Goal: Information Seeking & Learning: Learn about a topic

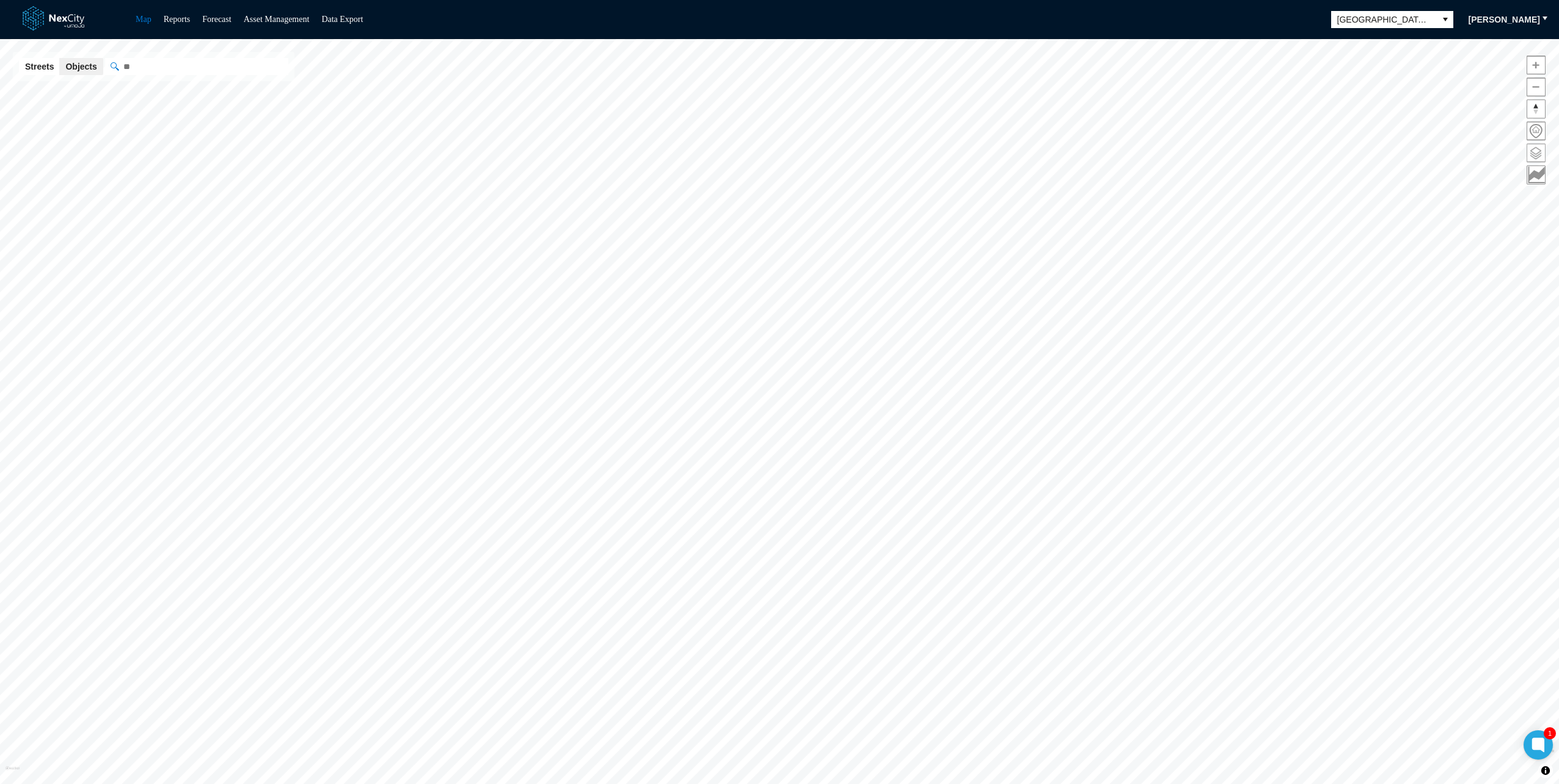
click at [1532, 149] on span at bounding box center [1536, 153] width 18 height 18
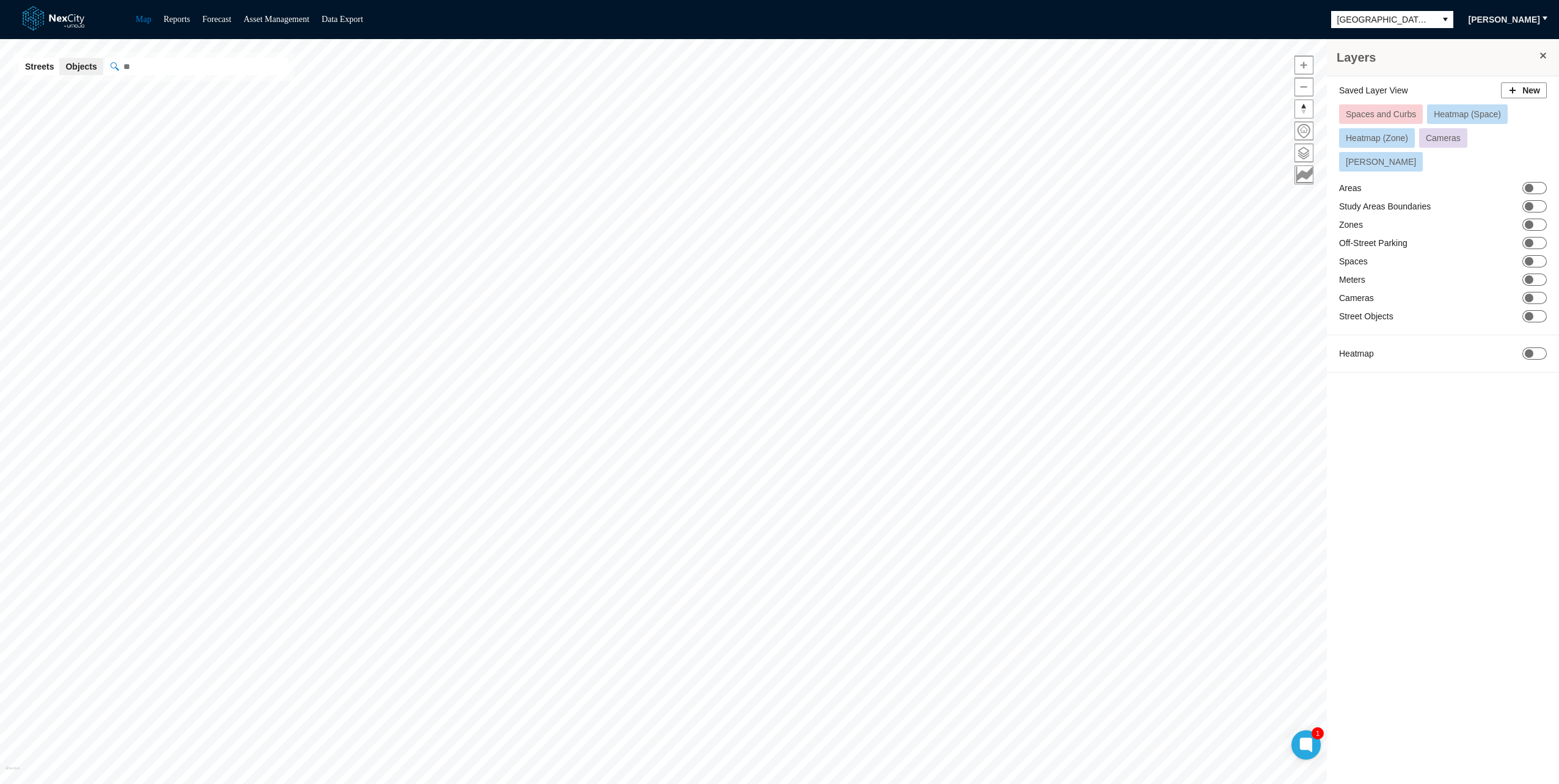
click at [1387, 112] on span "Spaces and Curbs" at bounding box center [1381, 114] width 70 height 10
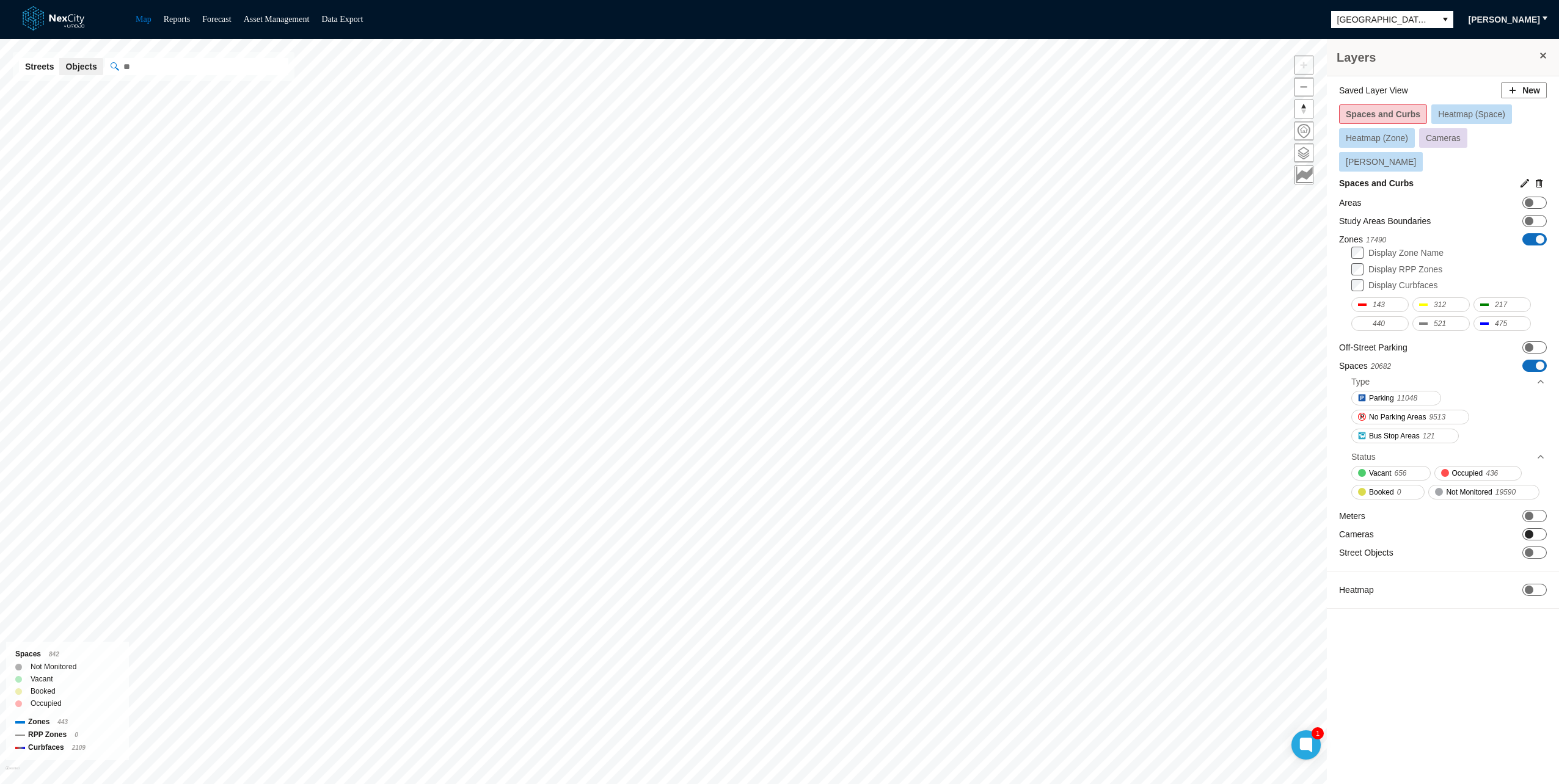
click at [1537, 528] on span "ON OFF" at bounding box center [1535, 534] width 24 height 12
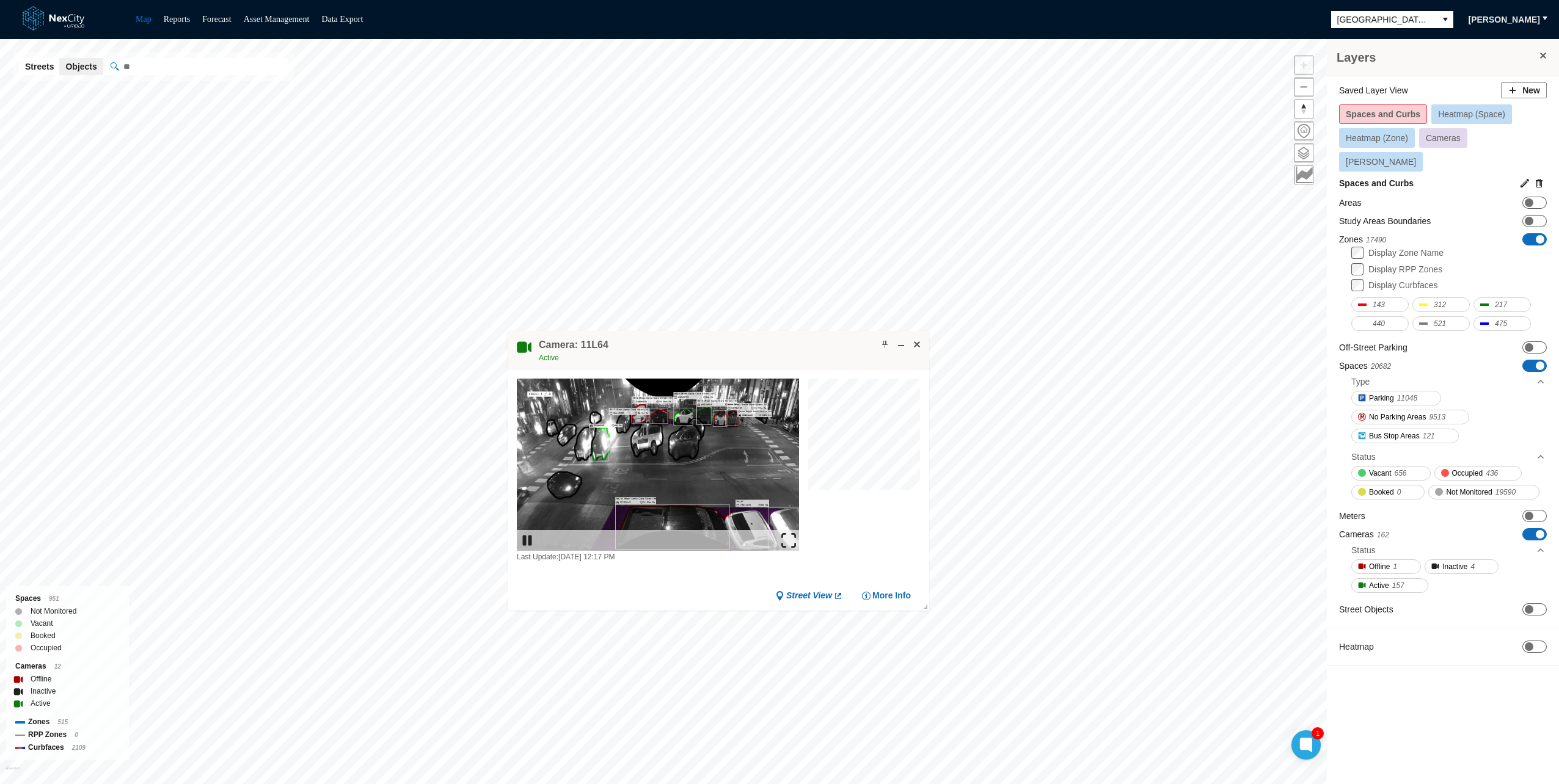
click at [789, 537] on img at bounding box center [788, 541] width 15 height 15
click at [919, 344] on span at bounding box center [917, 344] width 10 height 10
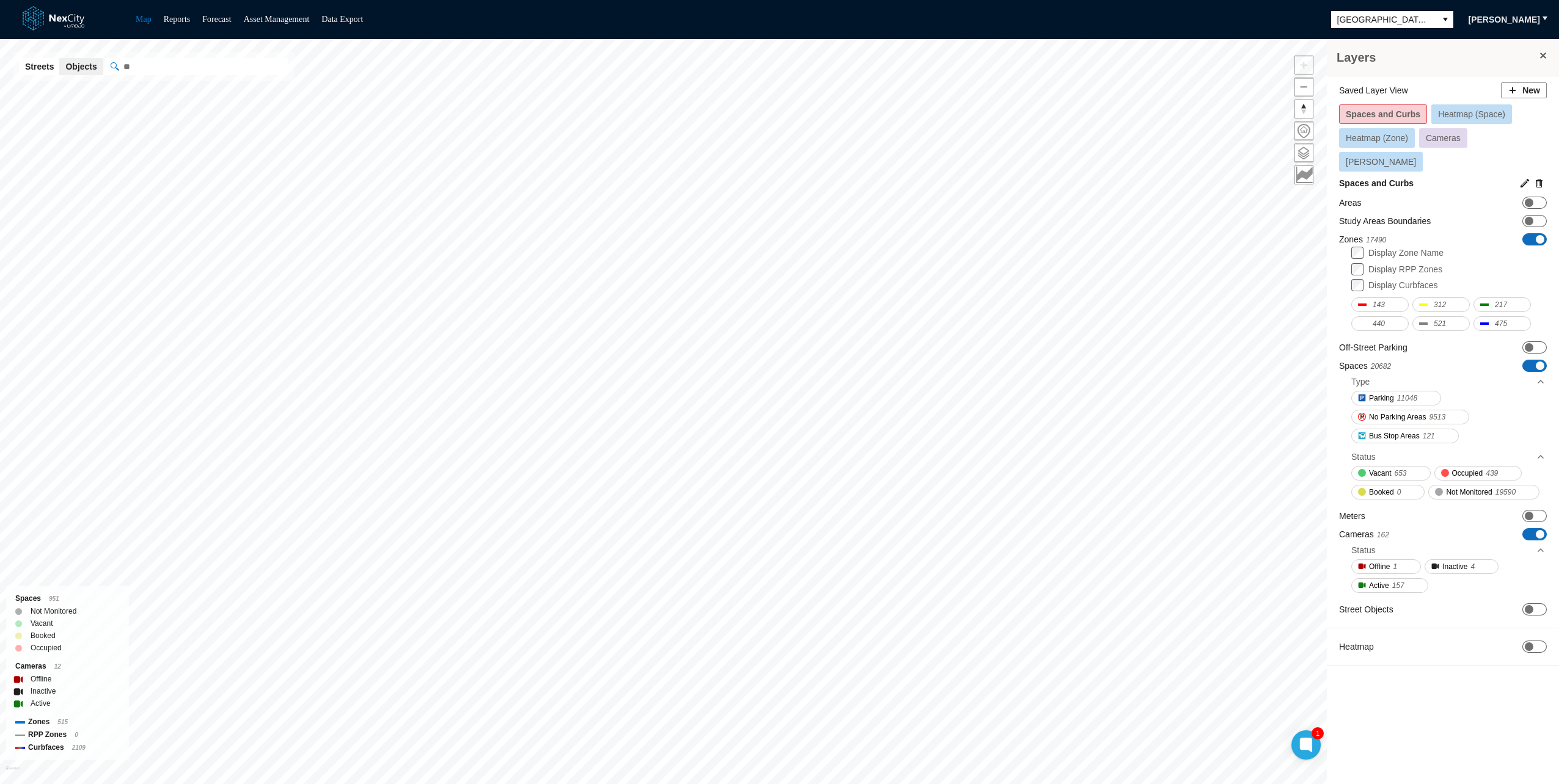
click at [1442, 137] on span "Cameras" at bounding box center [1443, 138] width 35 height 10
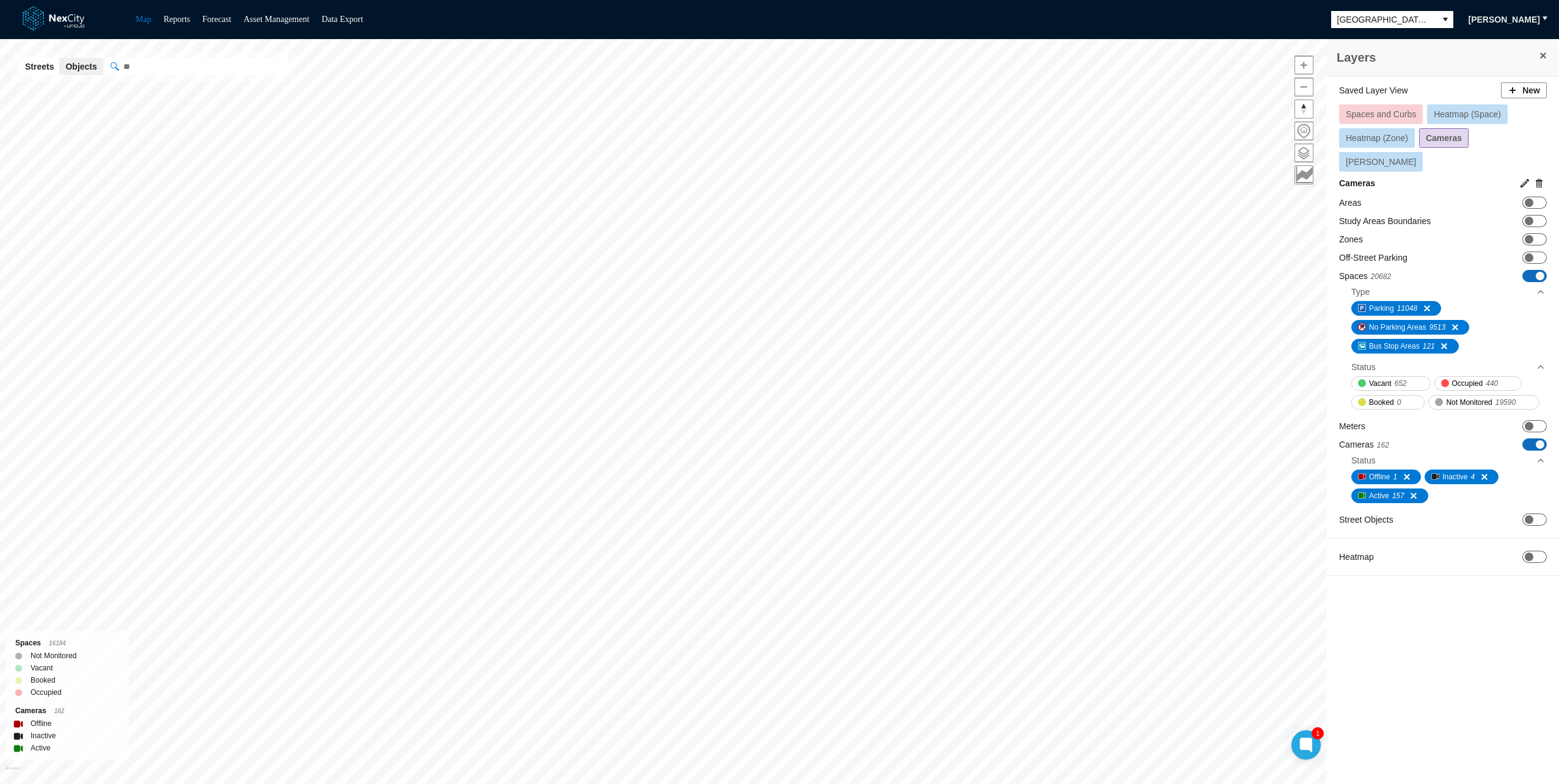
click at [1393, 109] on span "Spaces and Curbs" at bounding box center [1381, 114] width 70 height 10
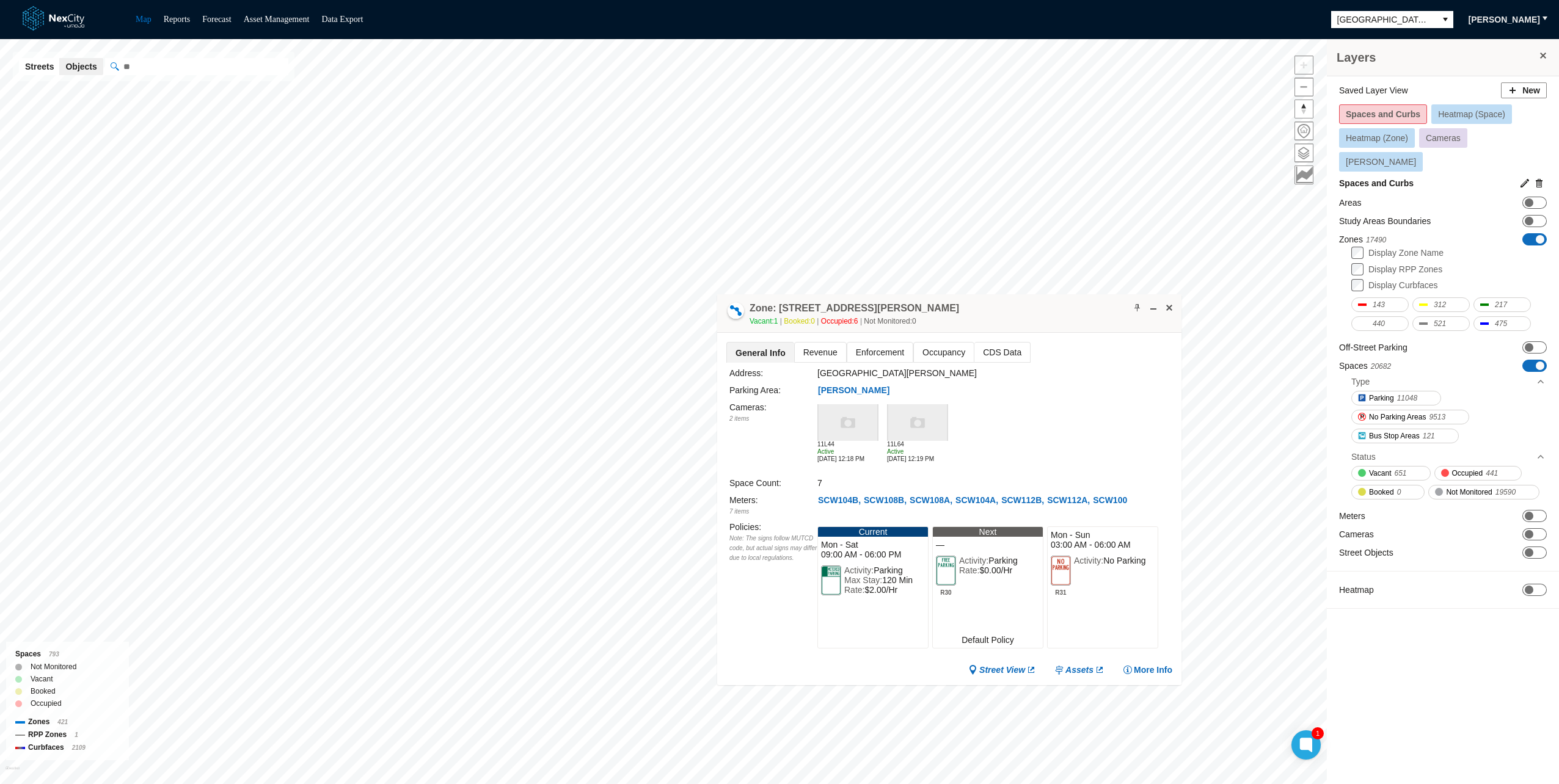
click at [807, 348] on span "Revenue" at bounding box center [820, 353] width 51 height 20
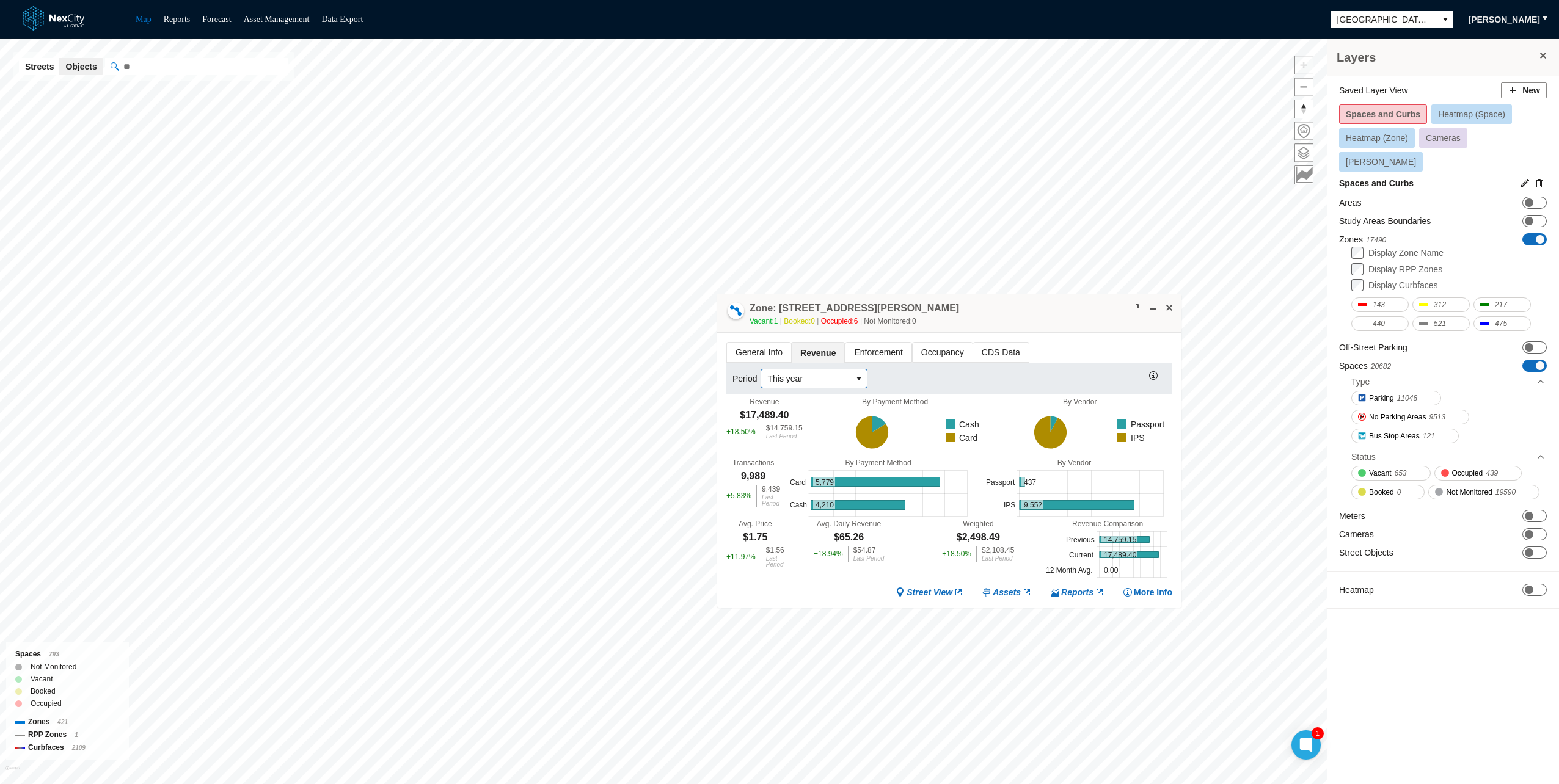
click at [784, 373] on span "This year" at bounding box center [806, 379] width 77 height 12
click at [798, 417] on span "This month" at bounding box center [788, 423] width 42 height 12
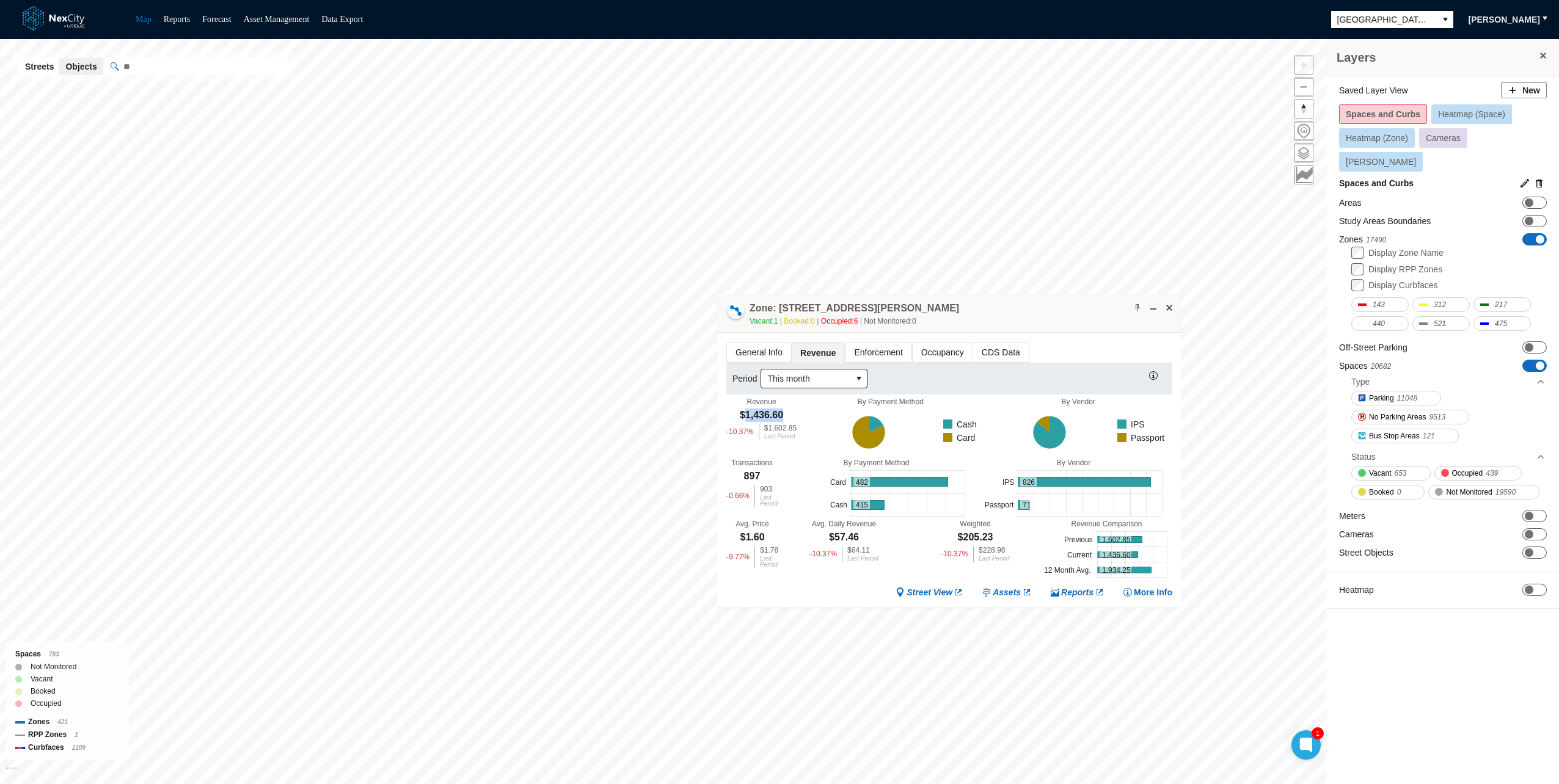
drag, startPoint x: 744, startPoint y: 419, endPoint x: 779, endPoint y: 410, distance: 36.1
click at [779, 410] on div "$1,436.60" at bounding box center [761, 415] width 43 height 14
drag, startPoint x: 743, startPoint y: 532, endPoint x: 769, endPoint y: 532, distance: 26.0
click at [769, 532] on div "Avg. Price $1.60 -9.77 % $1.78 Last Period" at bounding box center [753, 543] width 52 height 48
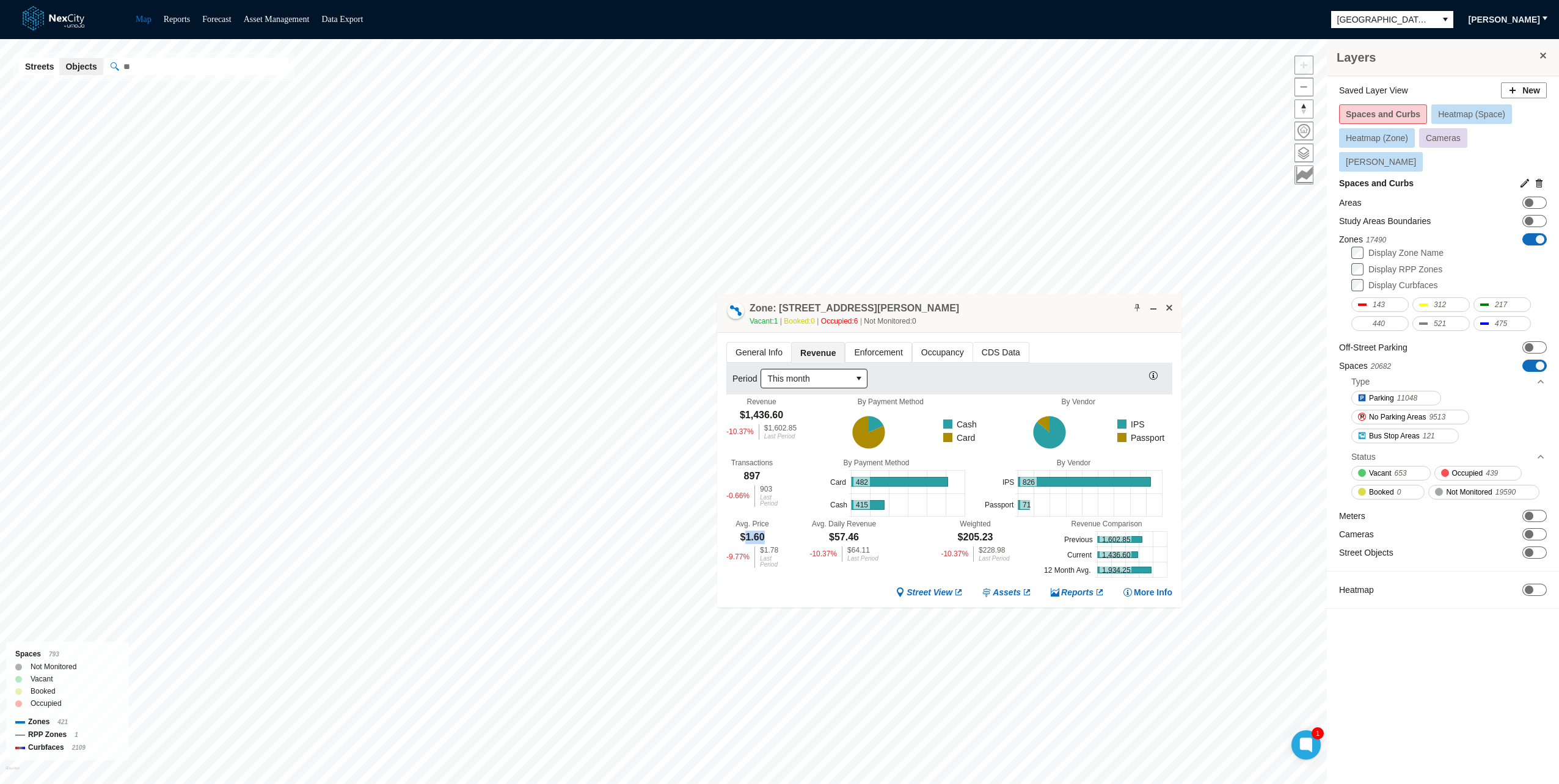
click at [769, 532] on div "Avg. Price $1.60 -9.77 % $1.78 Last Period" at bounding box center [753, 543] width 52 height 48
click at [857, 344] on span "Enforcement" at bounding box center [878, 353] width 65 height 20
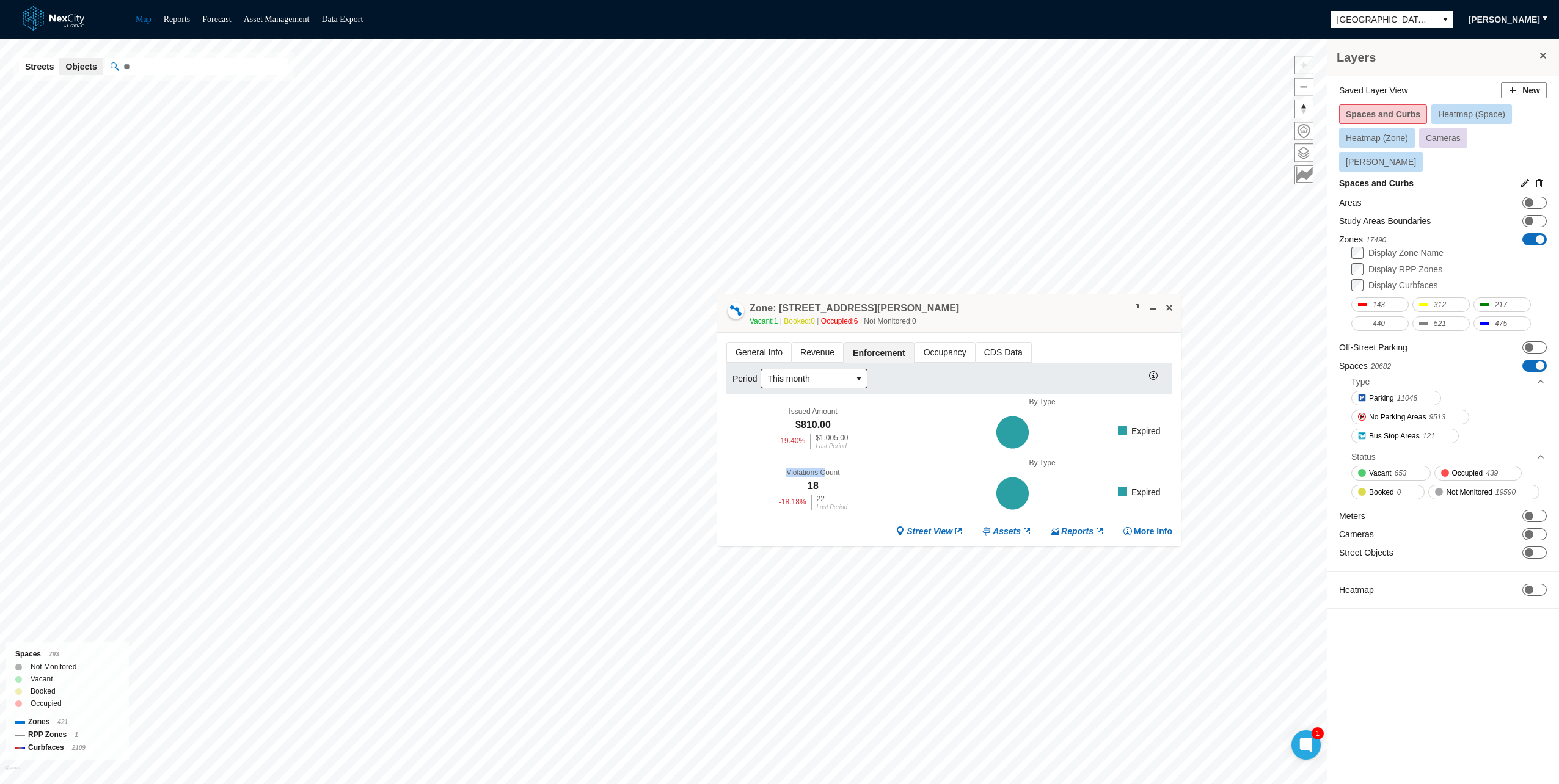
drag, startPoint x: 823, startPoint y: 479, endPoint x: 786, endPoint y: 478, distance: 37.0
click at [786, 478] on div "Violations Count 18 -18.18 % 22 Last Period" at bounding box center [813, 488] width 173 height 61
click at [1127, 456] on icon at bounding box center [1039, 432] width 255 height 53
click at [938, 351] on span "Occupancy" at bounding box center [946, 353] width 60 height 20
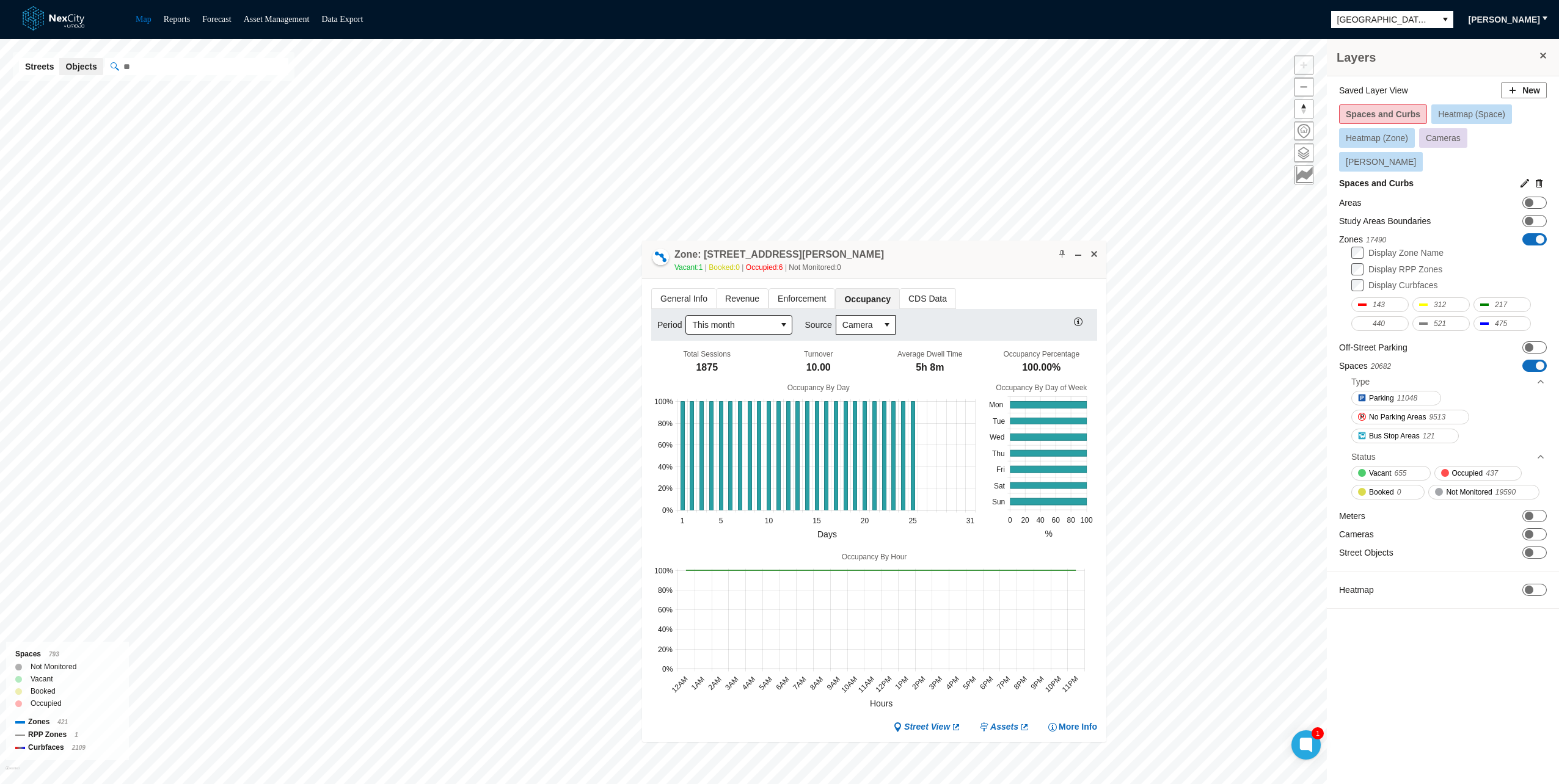
drag, startPoint x: 1030, startPoint y: 310, endPoint x: 950, endPoint y: 261, distance: 93.8
click at [950, 246] on div "Zone: [STREET_ADDRESS][GEOGRAPHIC_DATA][PERSON_NAME]-PZ Vacant: 1 Booked: 0 Occ…" at bounding box center [874, 260] width 464 height 38
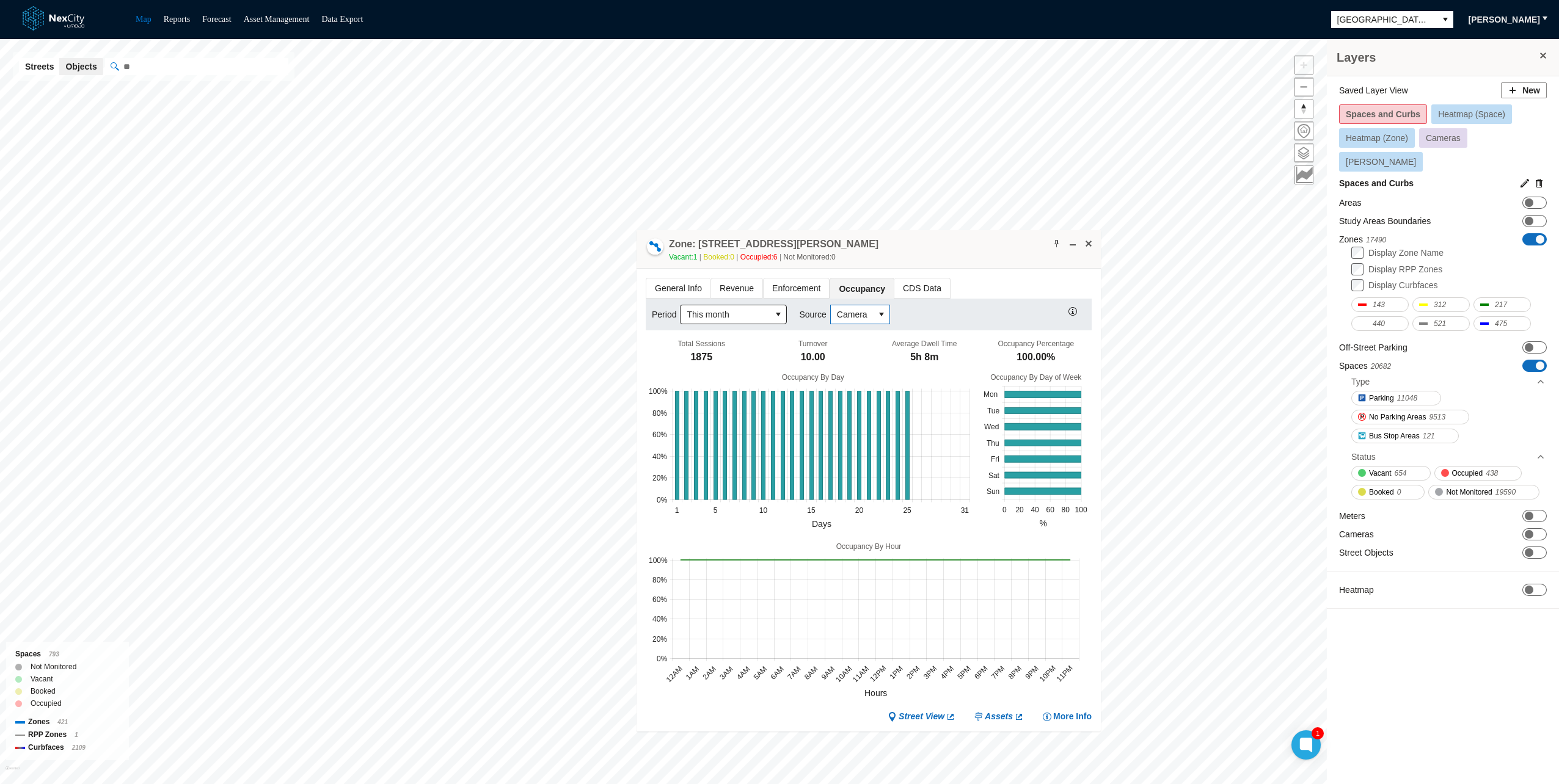
click at [857, 309] on span "Camera" at bounding box center [853, 314] width 31 height 12
click at [853, 353] on span "Transactional" at bounding box center [860, 354] width 51 height 12
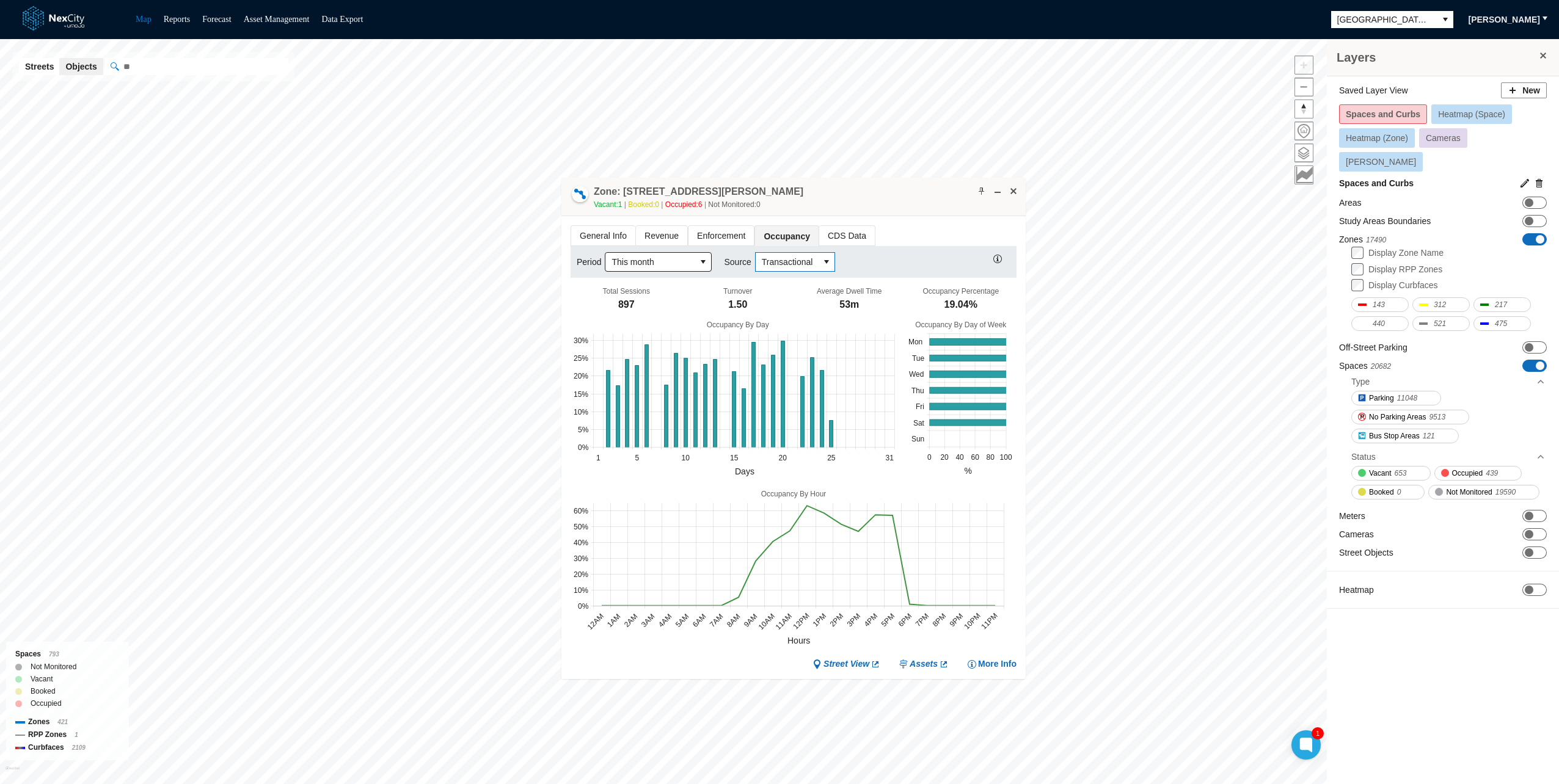
drag, startPoint x: 938, startPoint y: 239, endPoint x: 860, endPoint y: 183, distance: 96.0
click at [860, 183] on div "Zone: [STREET_ADDRESS][GEOGRAPHIC_DATA][PERSON_NAME]-PZ Vacant: 1 Booked: 0 Occ…" at bounding box center [793, 196] width 464 height 38
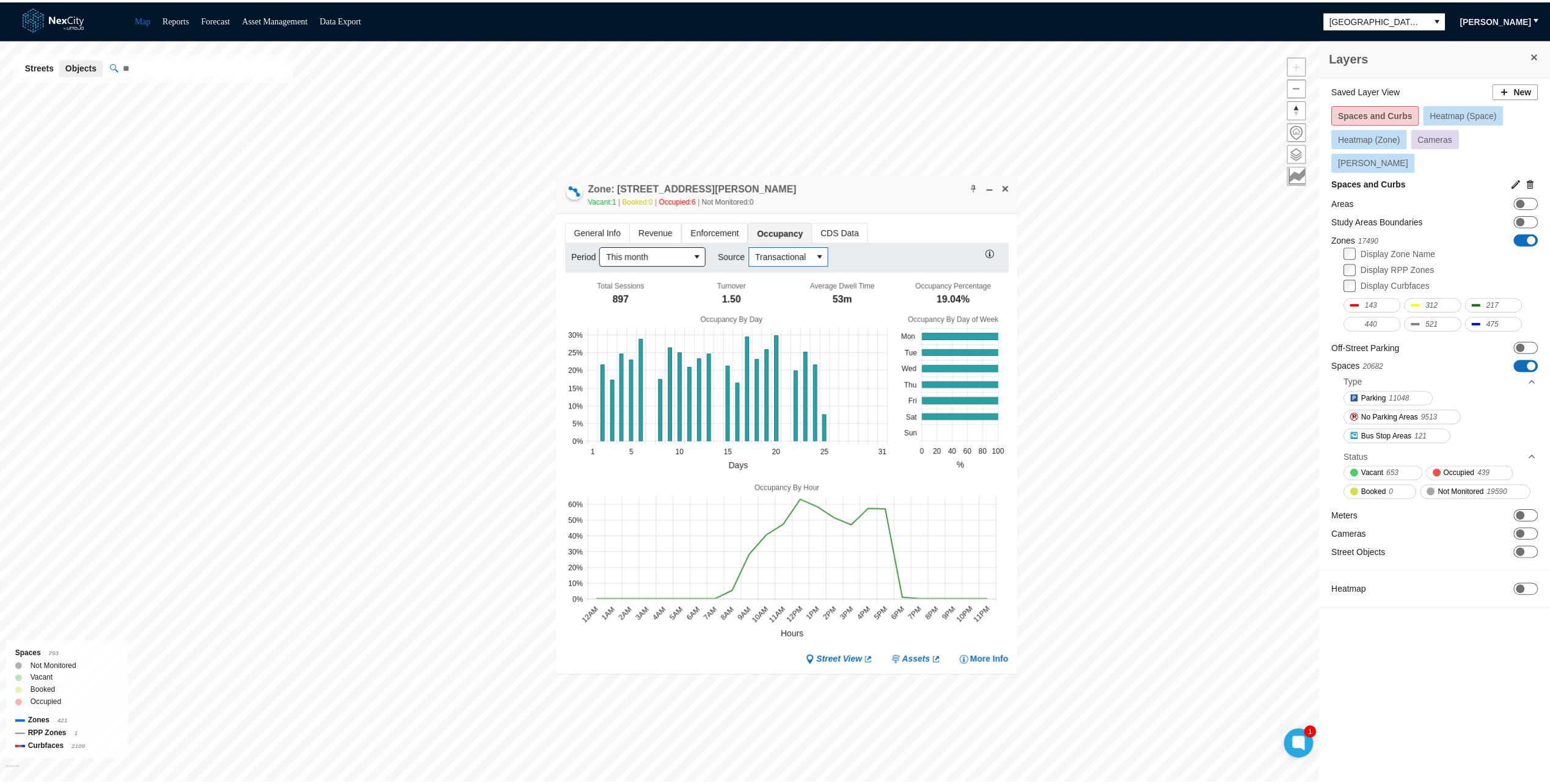
scroll to position [0, 0]
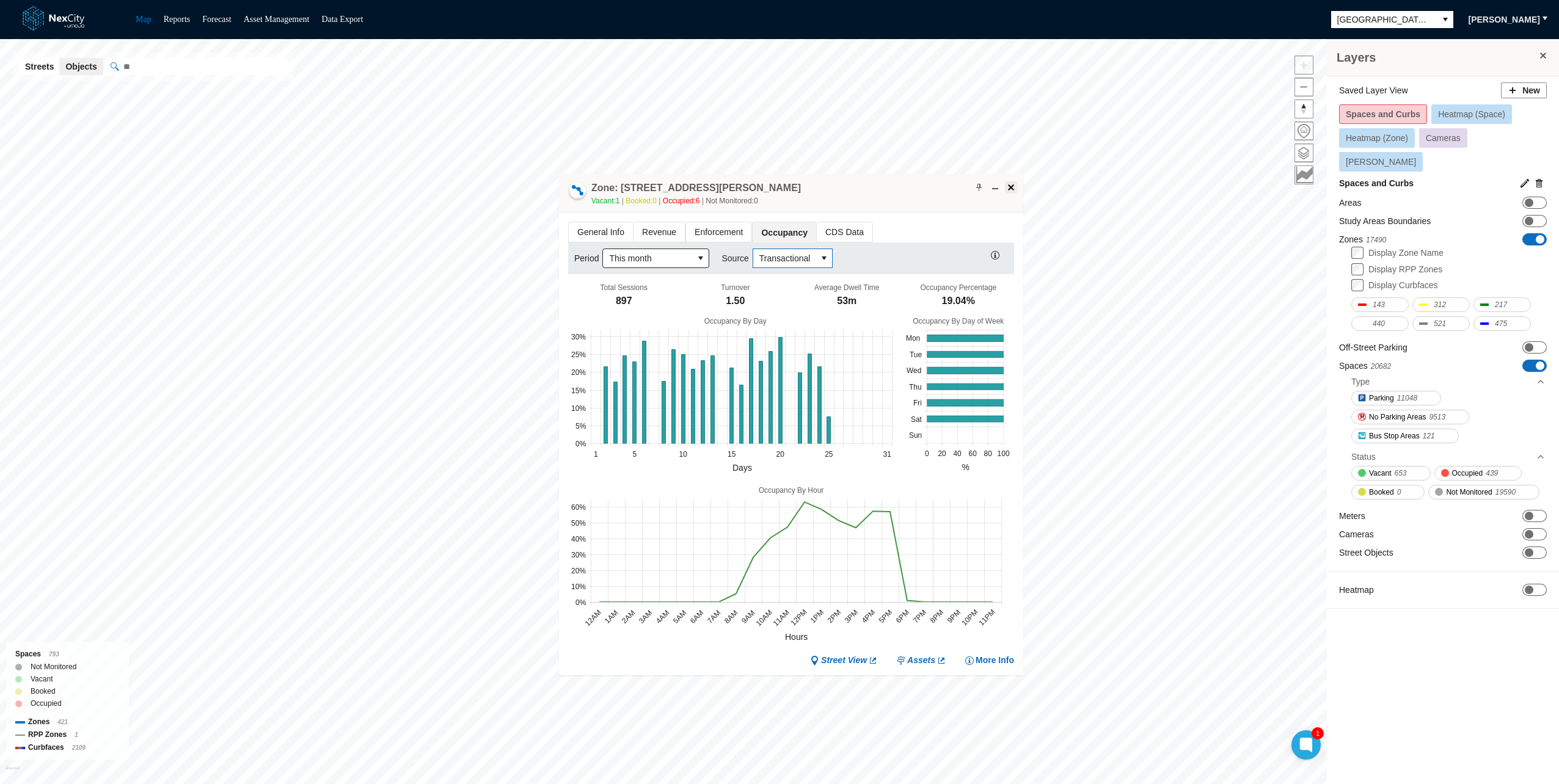
click at [1015, 185] on span at bounding box center [1011, 187] width 10 height 10
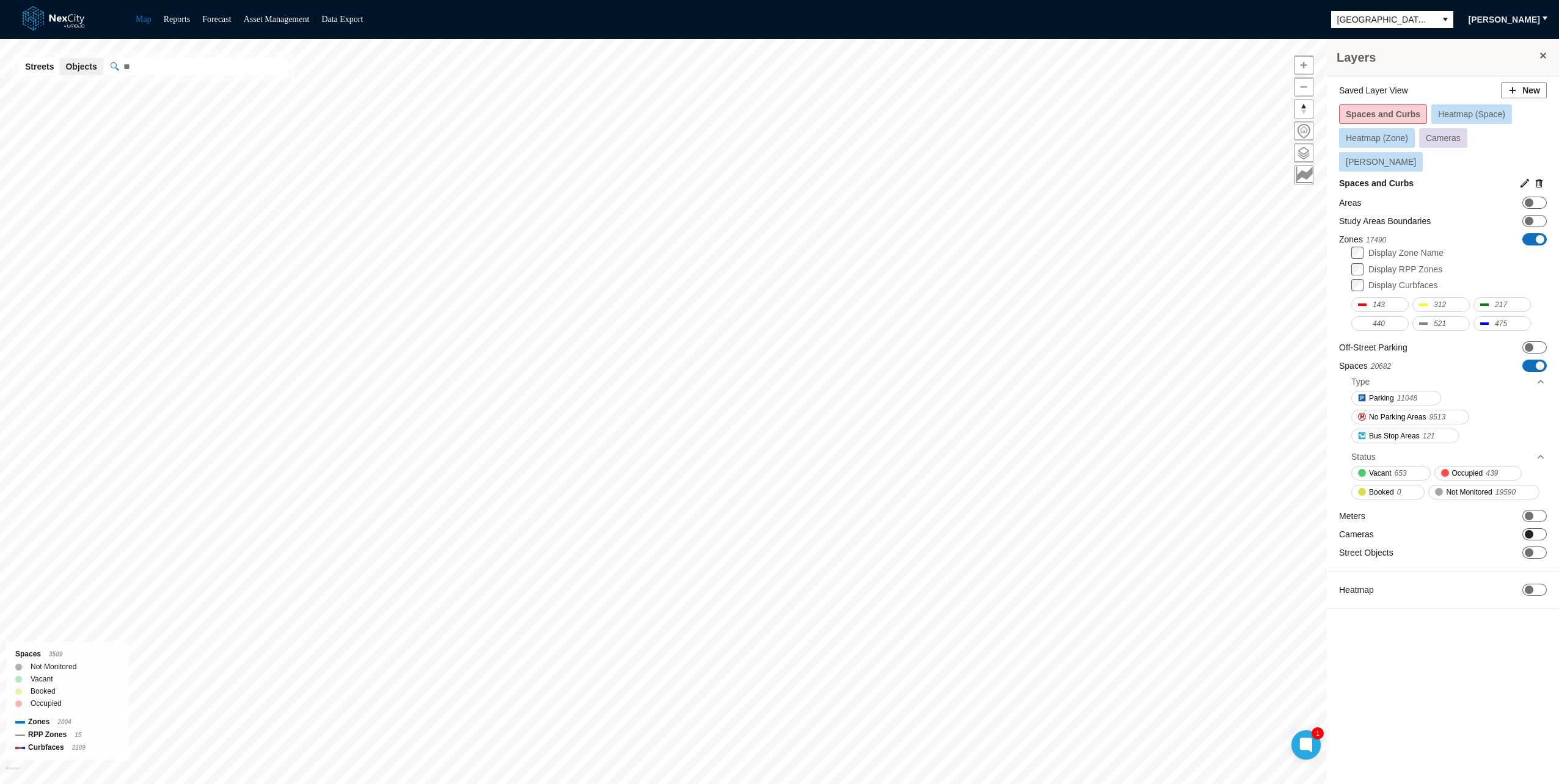
click at [1531, 530] on span at bounding box center [1529, 534] width 9 height 9
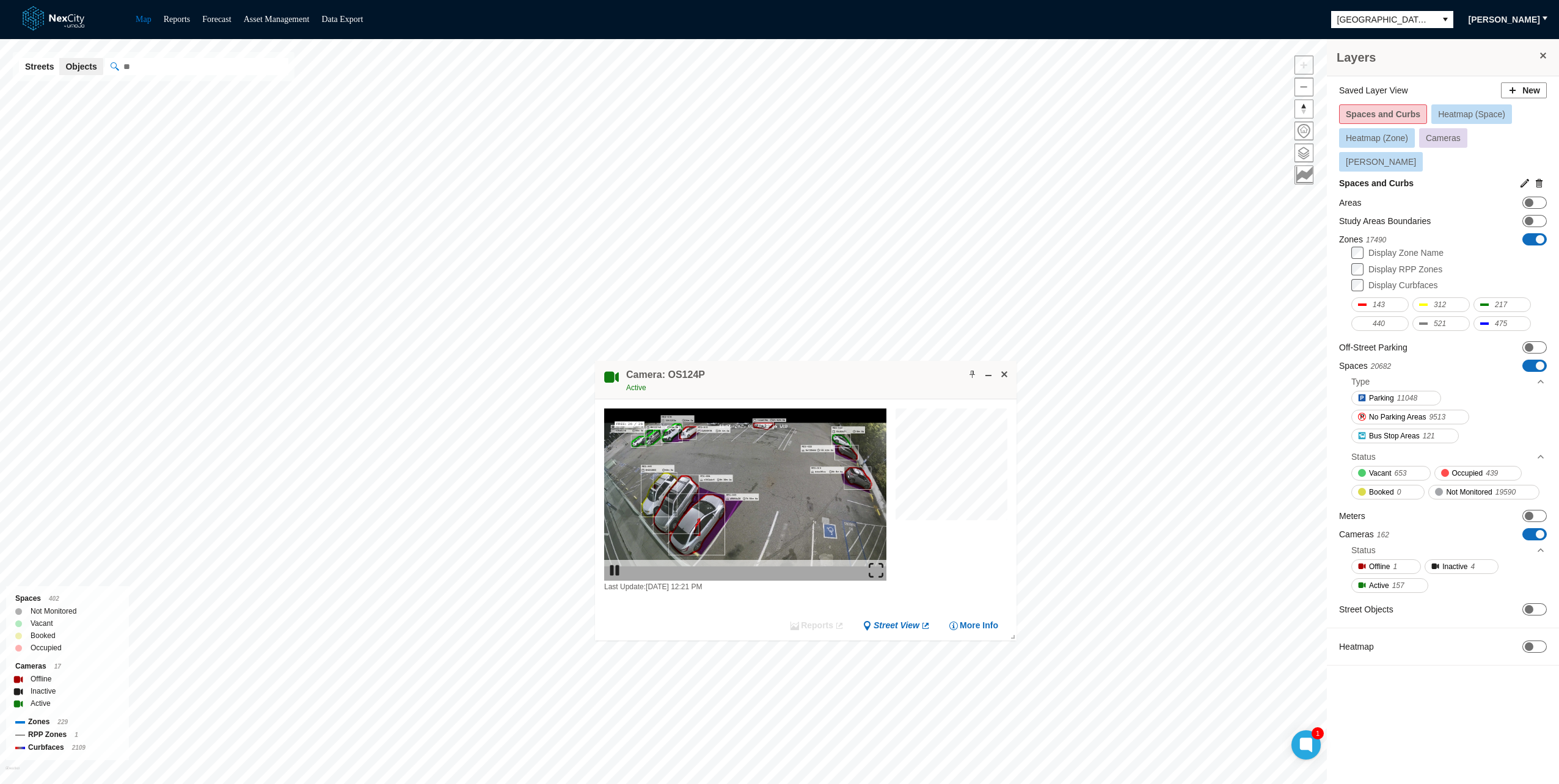
click at [876, 565] on img at bounding box center [876, 571] width 15 height 15
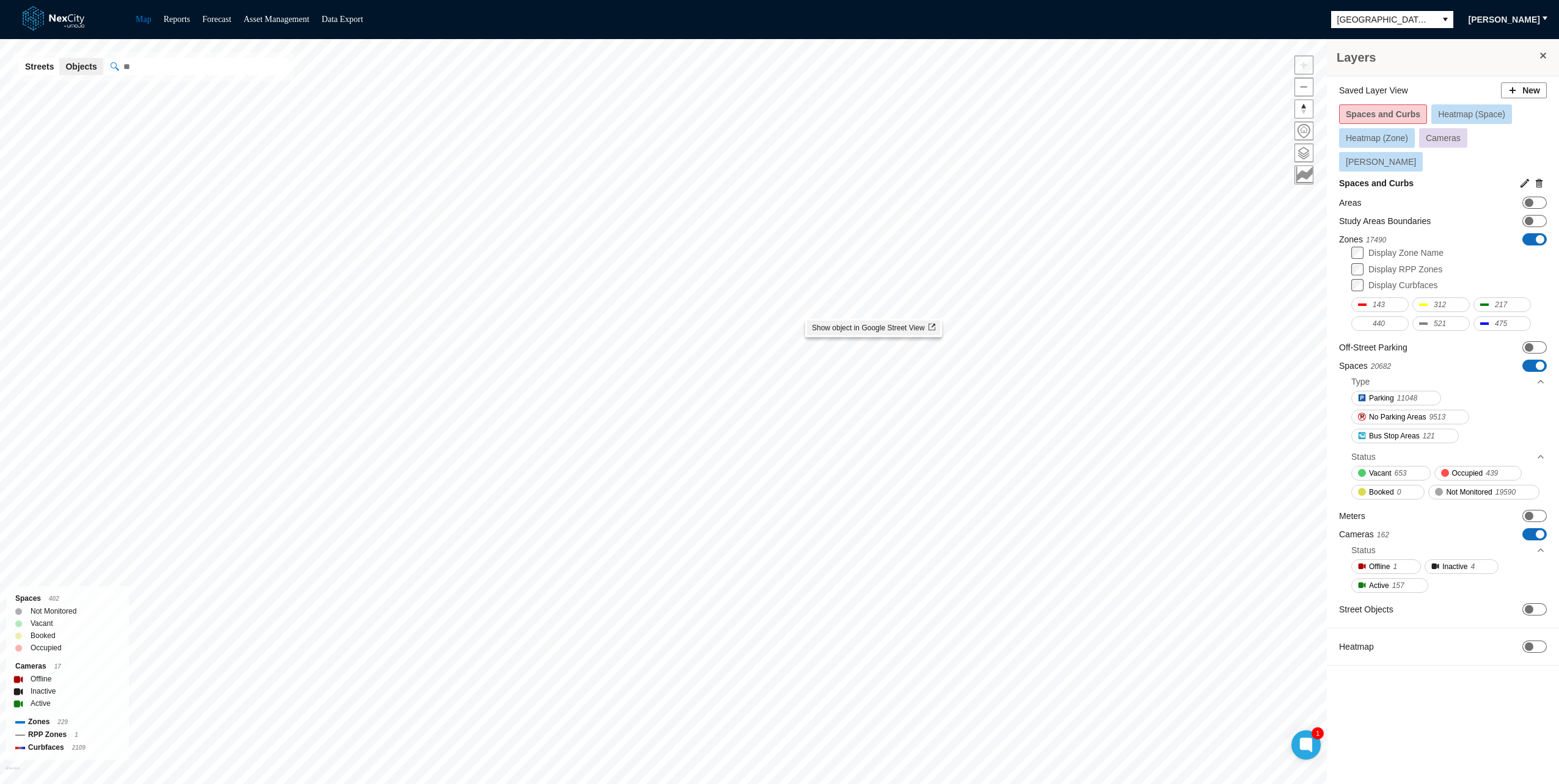
click at [832, 330] on span "Show object in Google Street View" at bounding box center [874, 328] width 124 height 9
click at [184, 17] on link "Reports" at bounding box center [177, 19] width 27 height 9
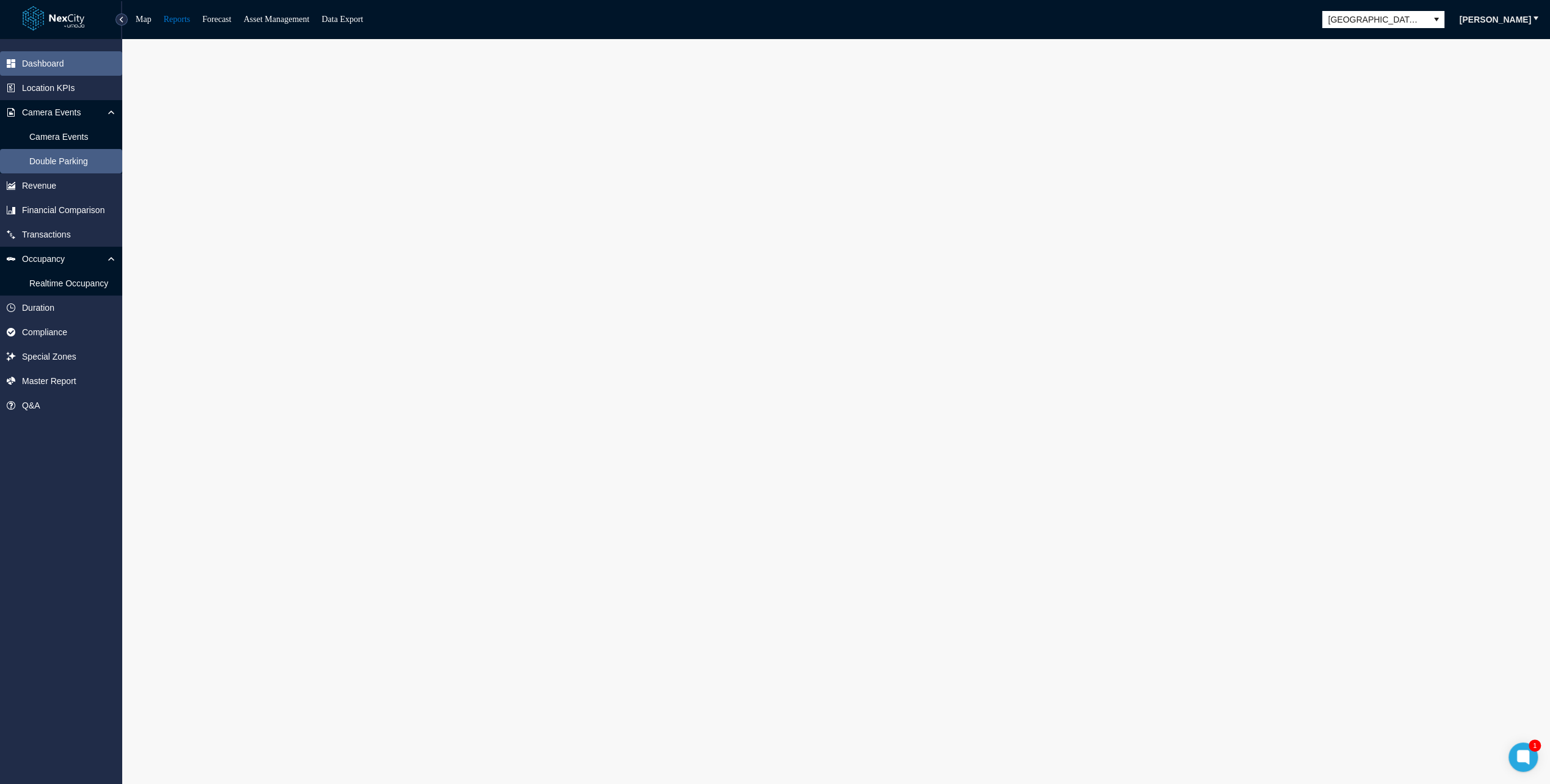
click at [63, 159] on span "Double Parking" at bounding box center [59, 161] width 59 height 12
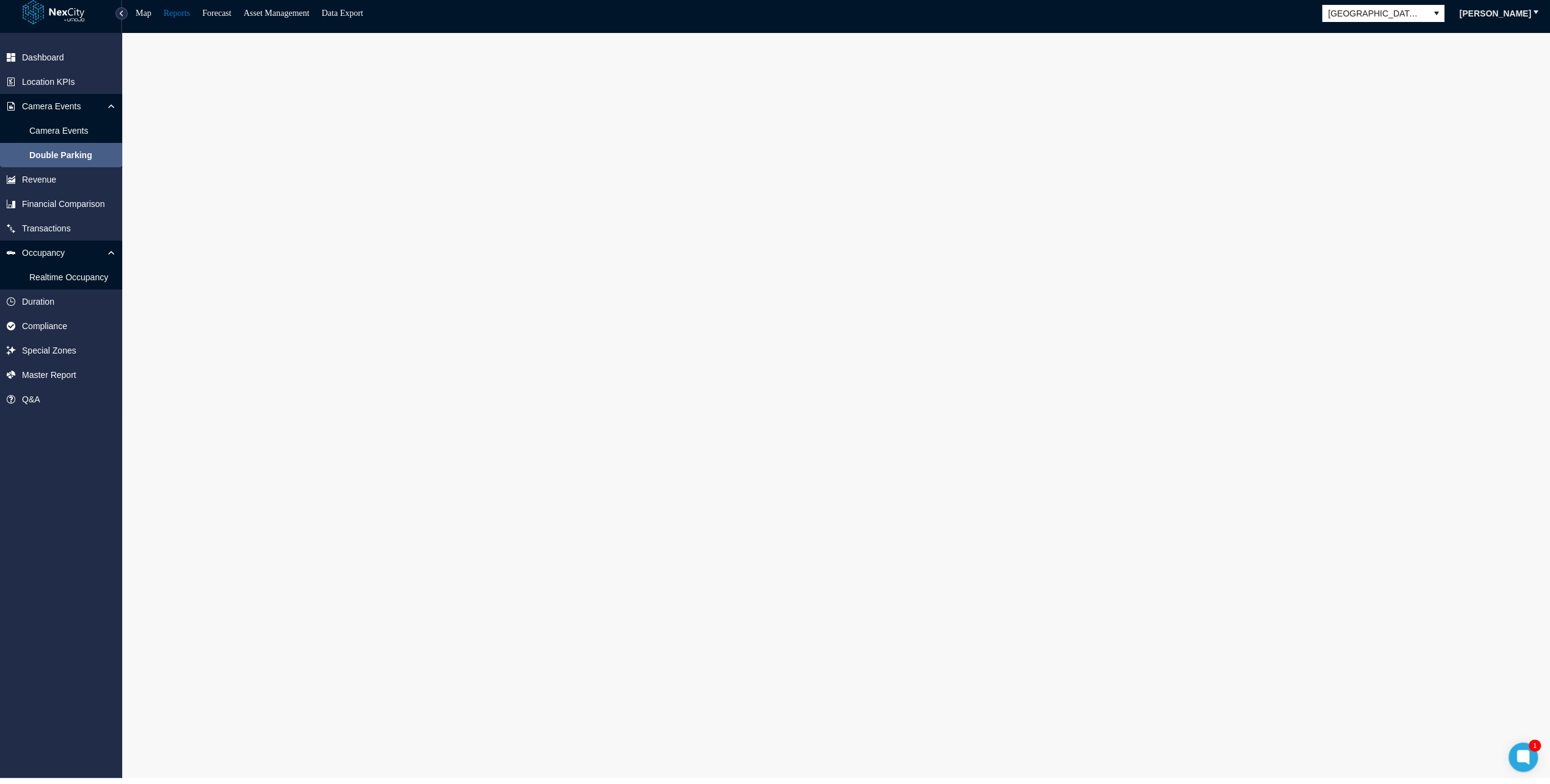
scroll to position [7, 0]
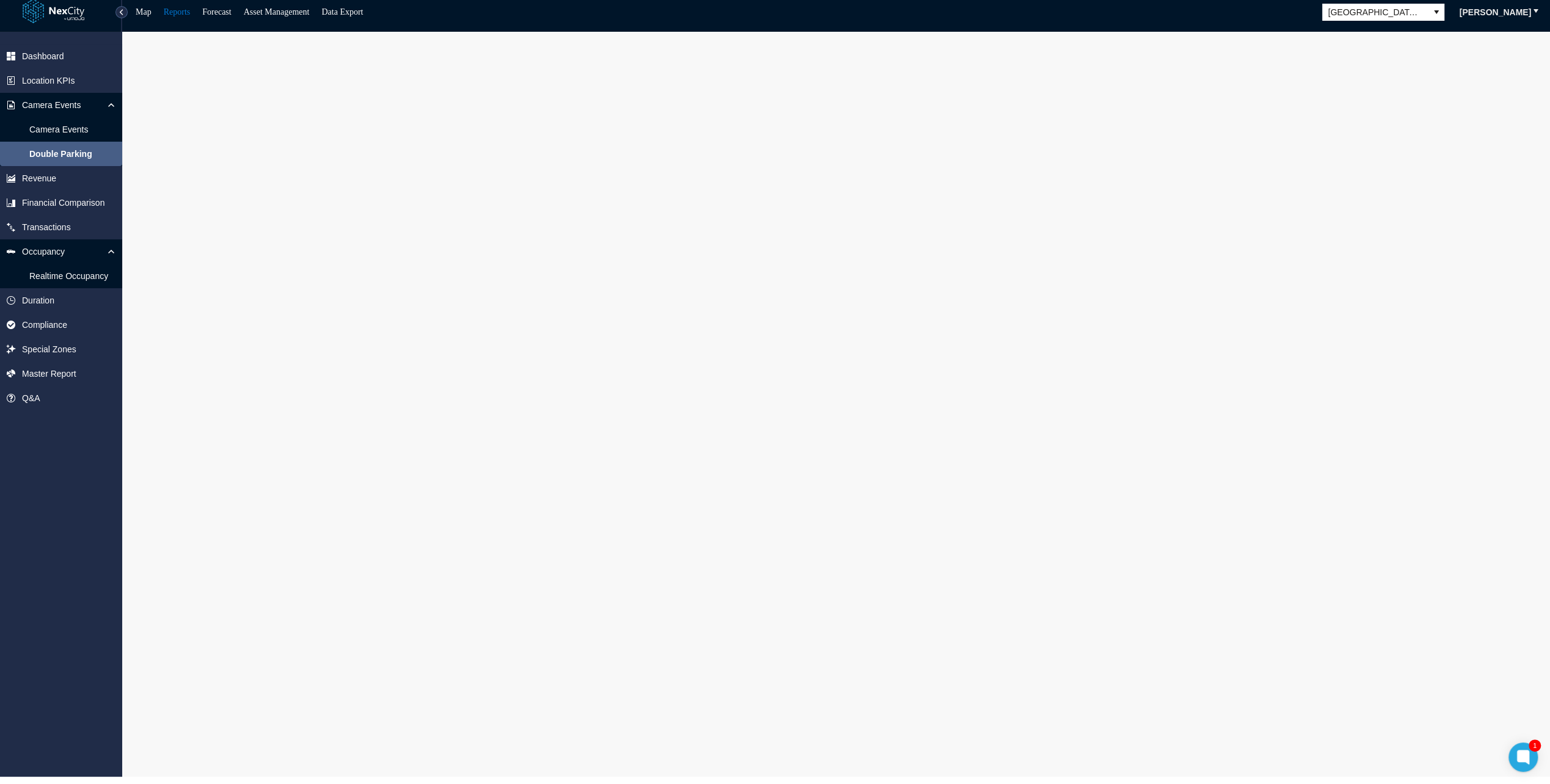
click at [31, 558] on div "Dashboard Location KPIs Camera Events Camera Events Double Parking Revenue Fina…" at bounding box center [61, 404] width 122 height 745
click at [143, 14] on link "Map" at bounding box center [144, 11] width 16 height 9
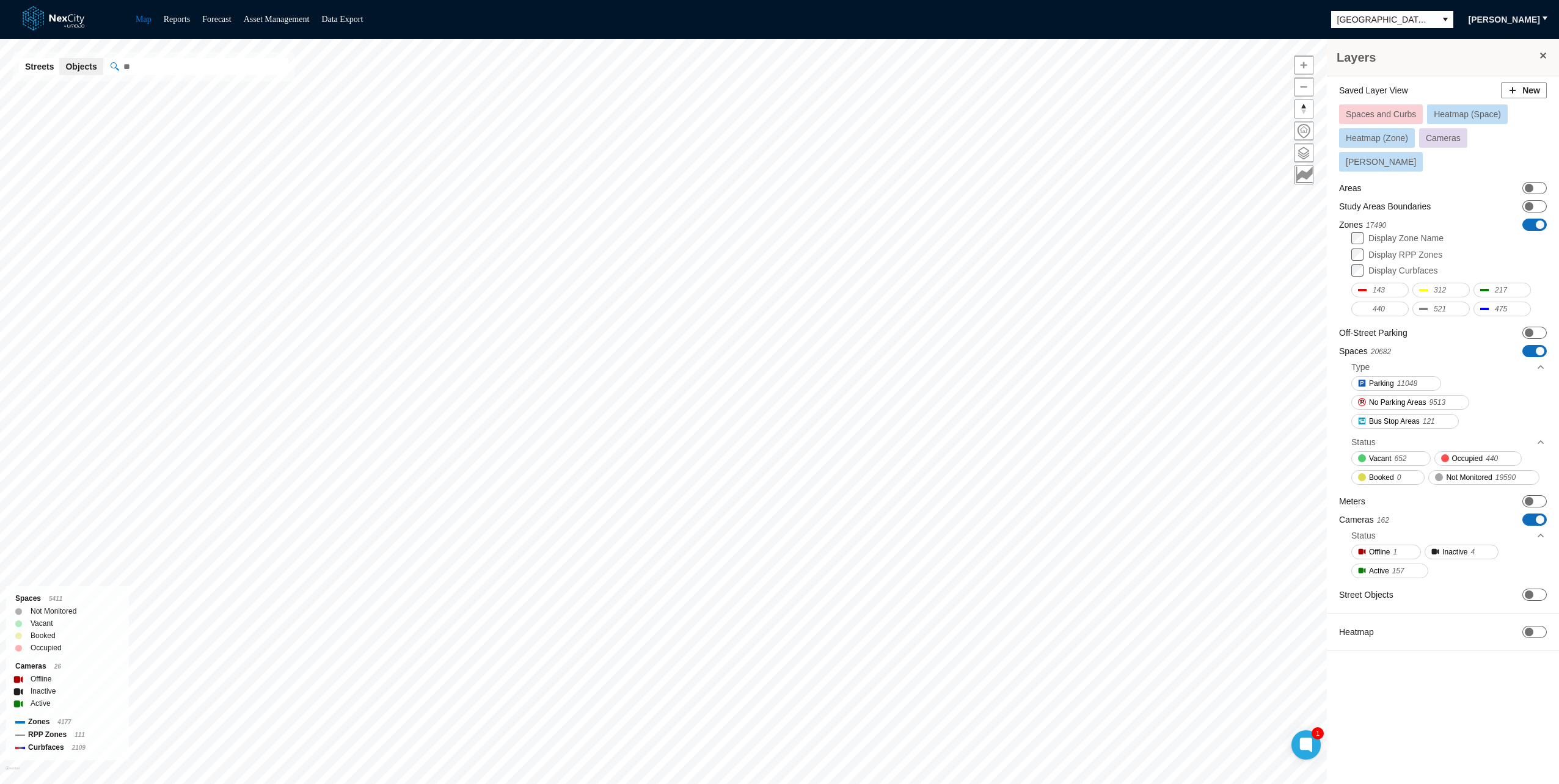
click at [1544, 55] on span at bounding box center [1544, 55] width 10 height 10
